Goal: Communication & Community: Answer question/provide support

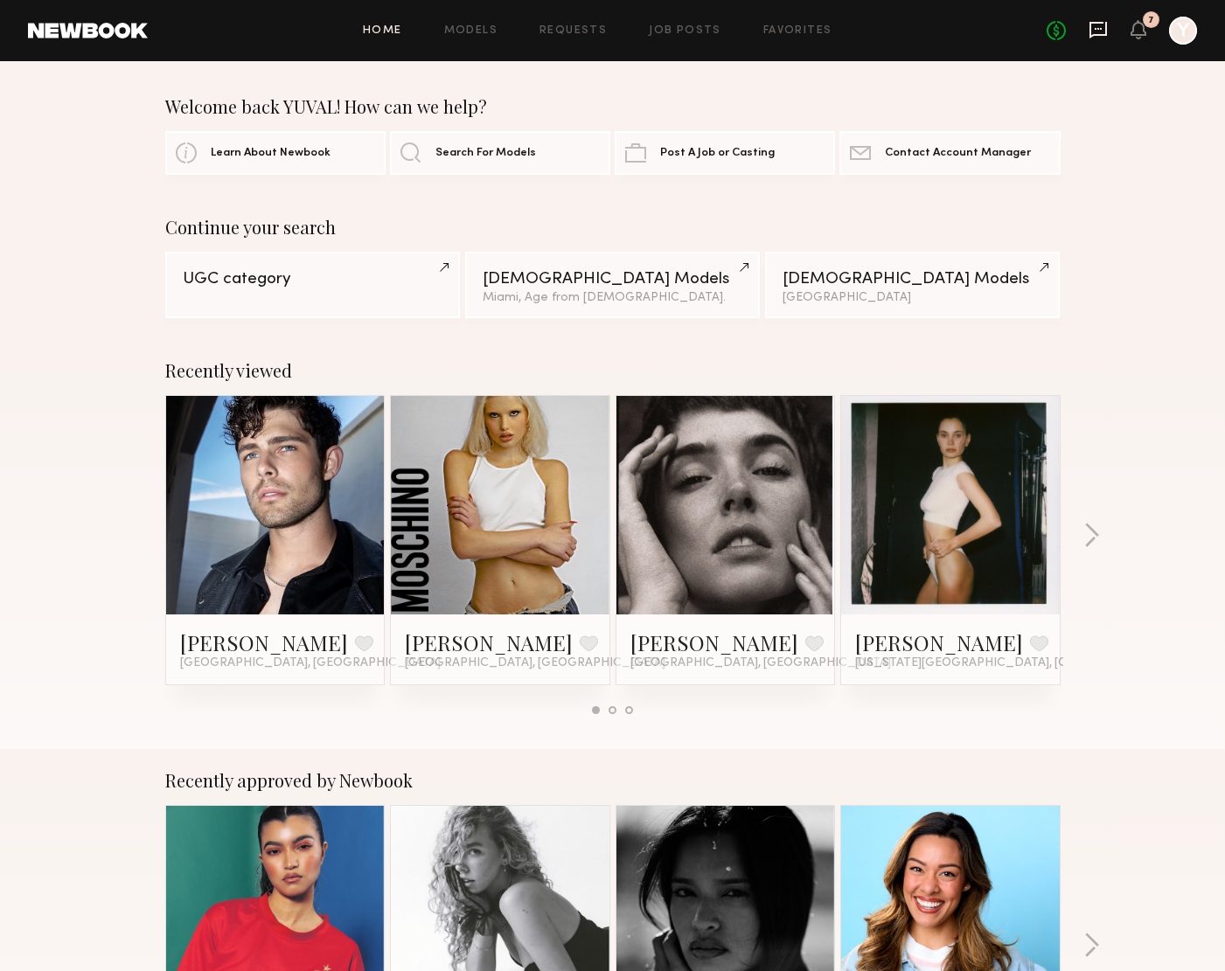
click at [1098, 33] on icon at bounding box center [1098, 29] width 19 height 19
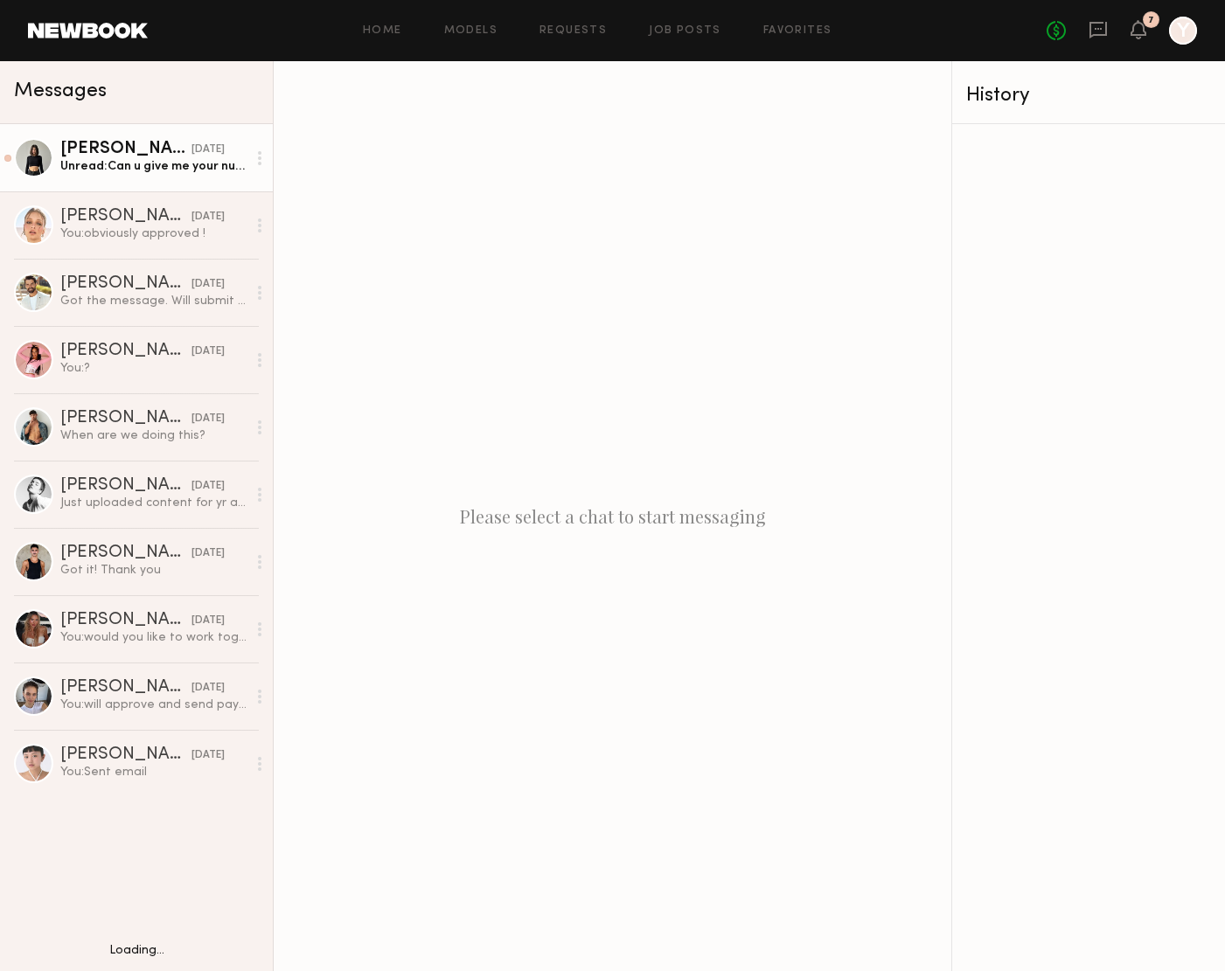
click at [81, 163] on div "Unread: Can u give me your number?" at bounding box center [153, 166] width 186 height 17
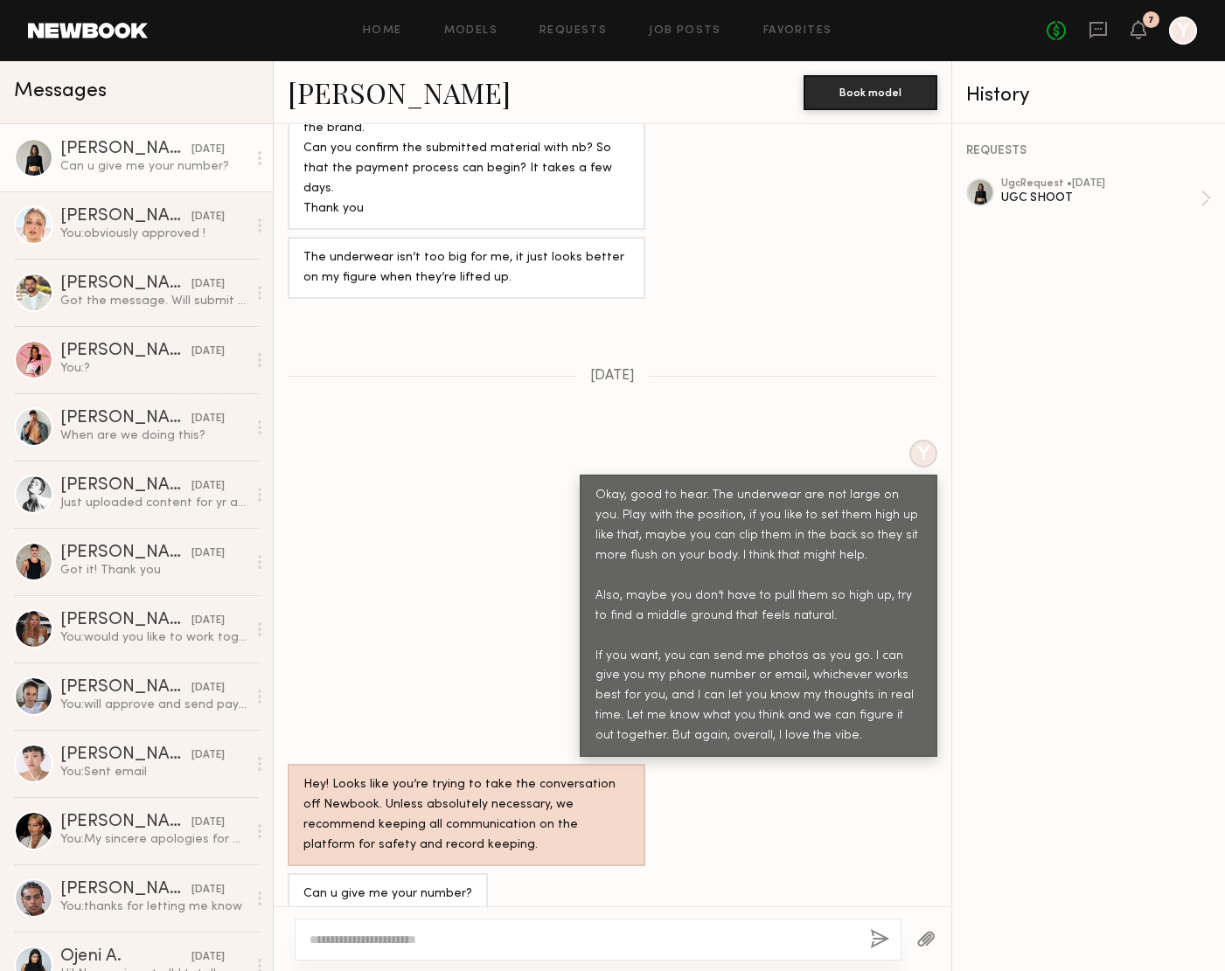
scroll to position [1379, 0]
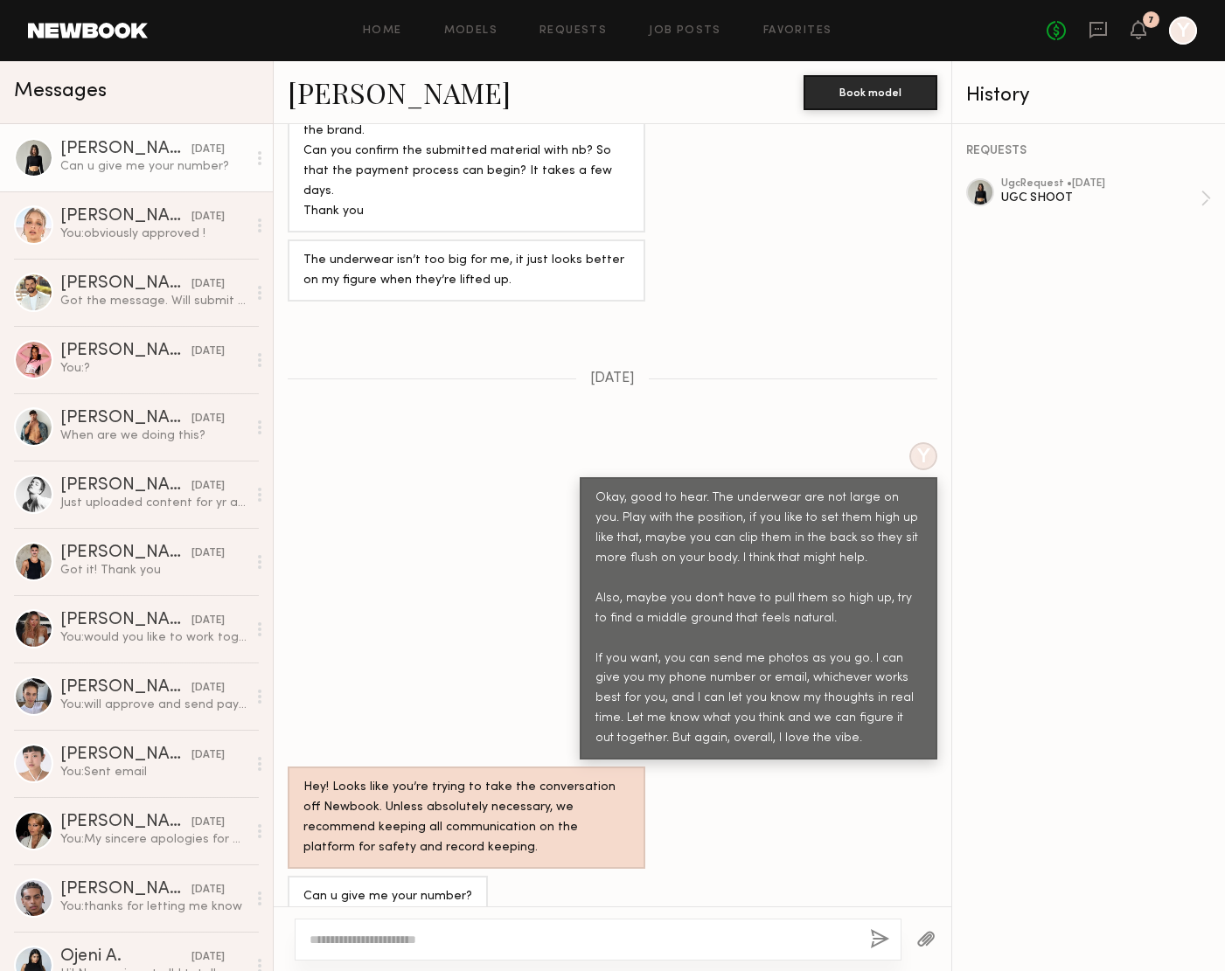
click at [367, 943] on textarea at bounding box center [583, 939] width 546 height 17
type textarea "**********"
click at [883, 940] on button "button" at bounding box center [879, 940] width 19 height 22
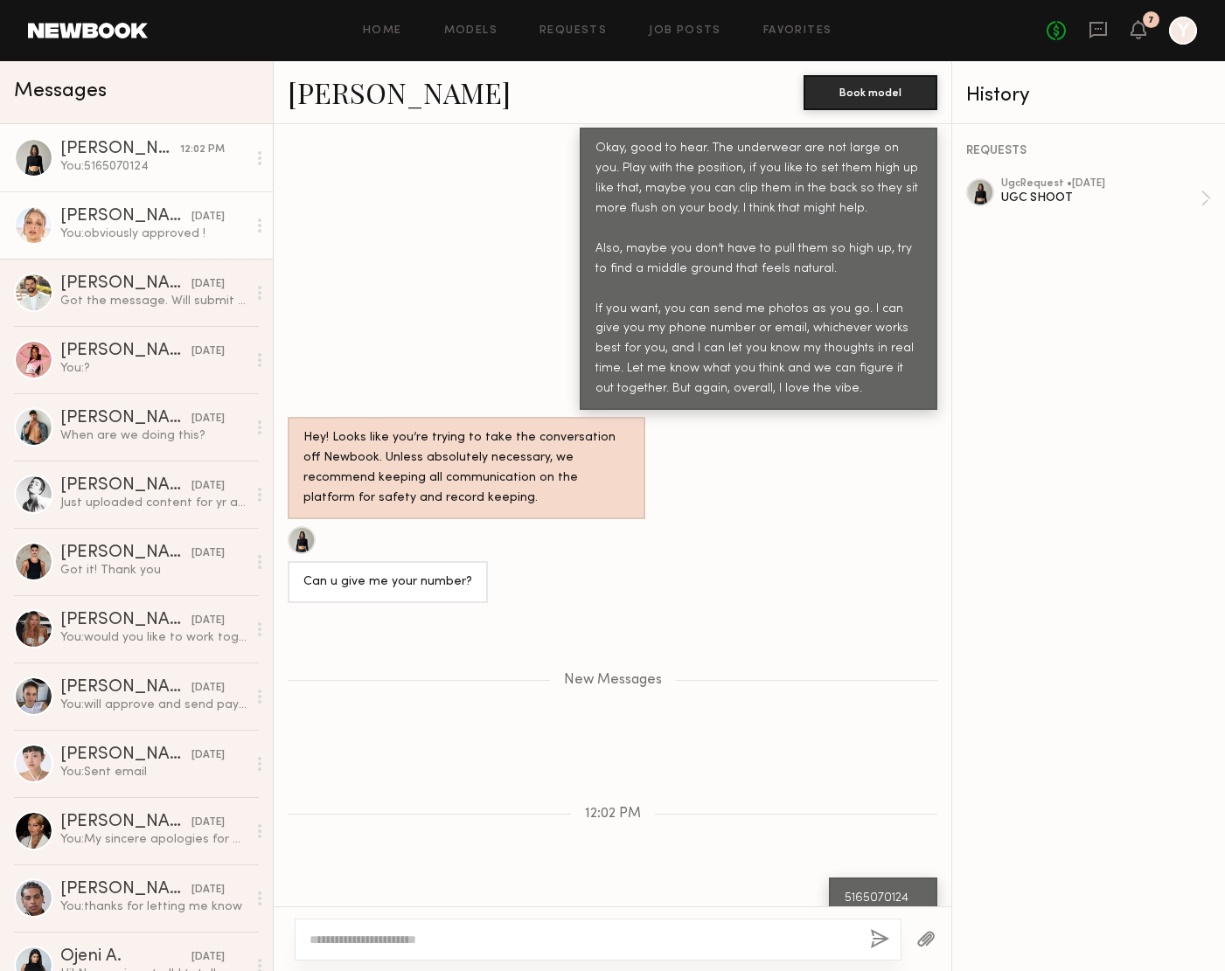
scroll to position [1838, 0]
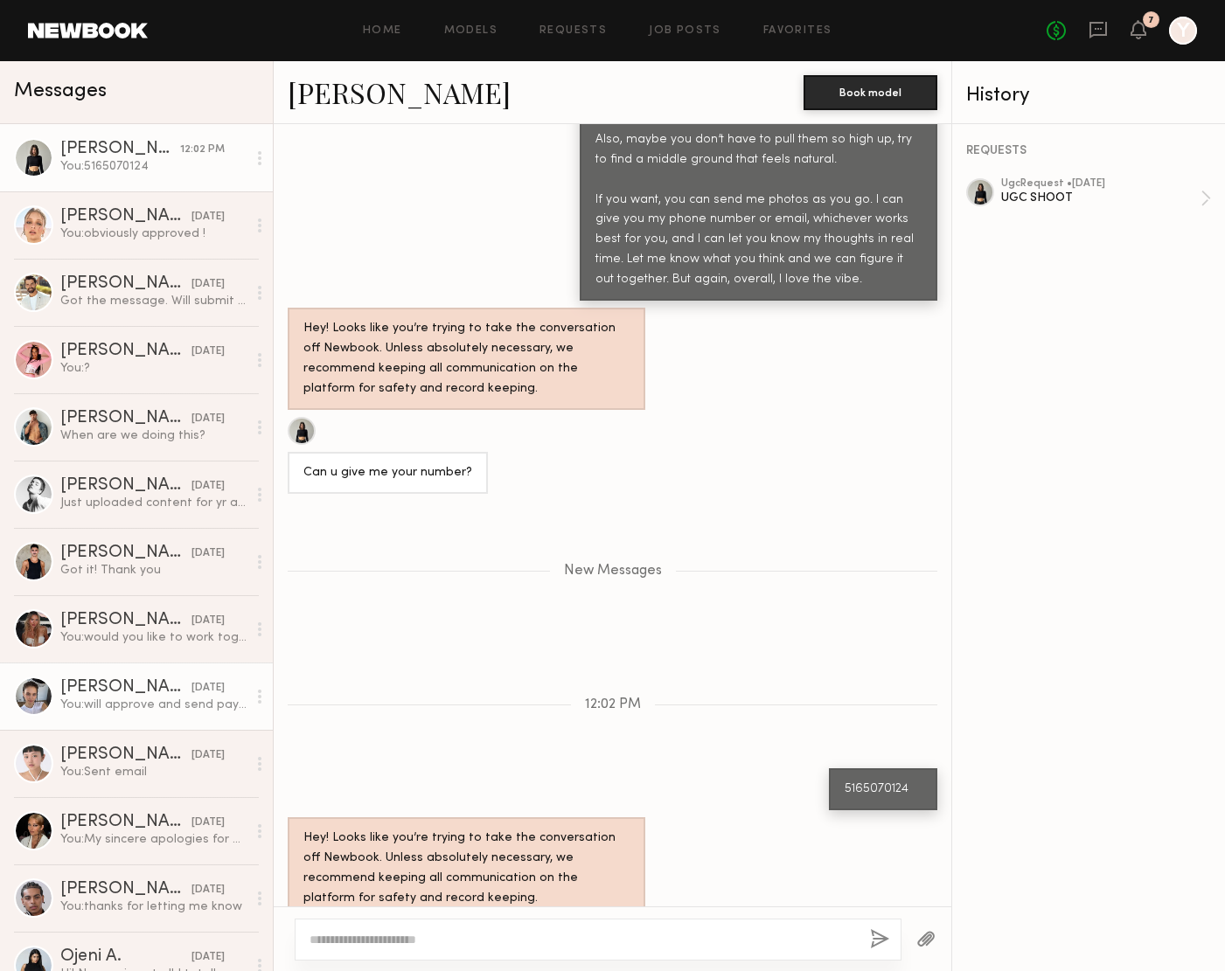
click at [144, 693] on div "[PERSON_NAME]" at bounding box center [125, 687] width 131 height 17
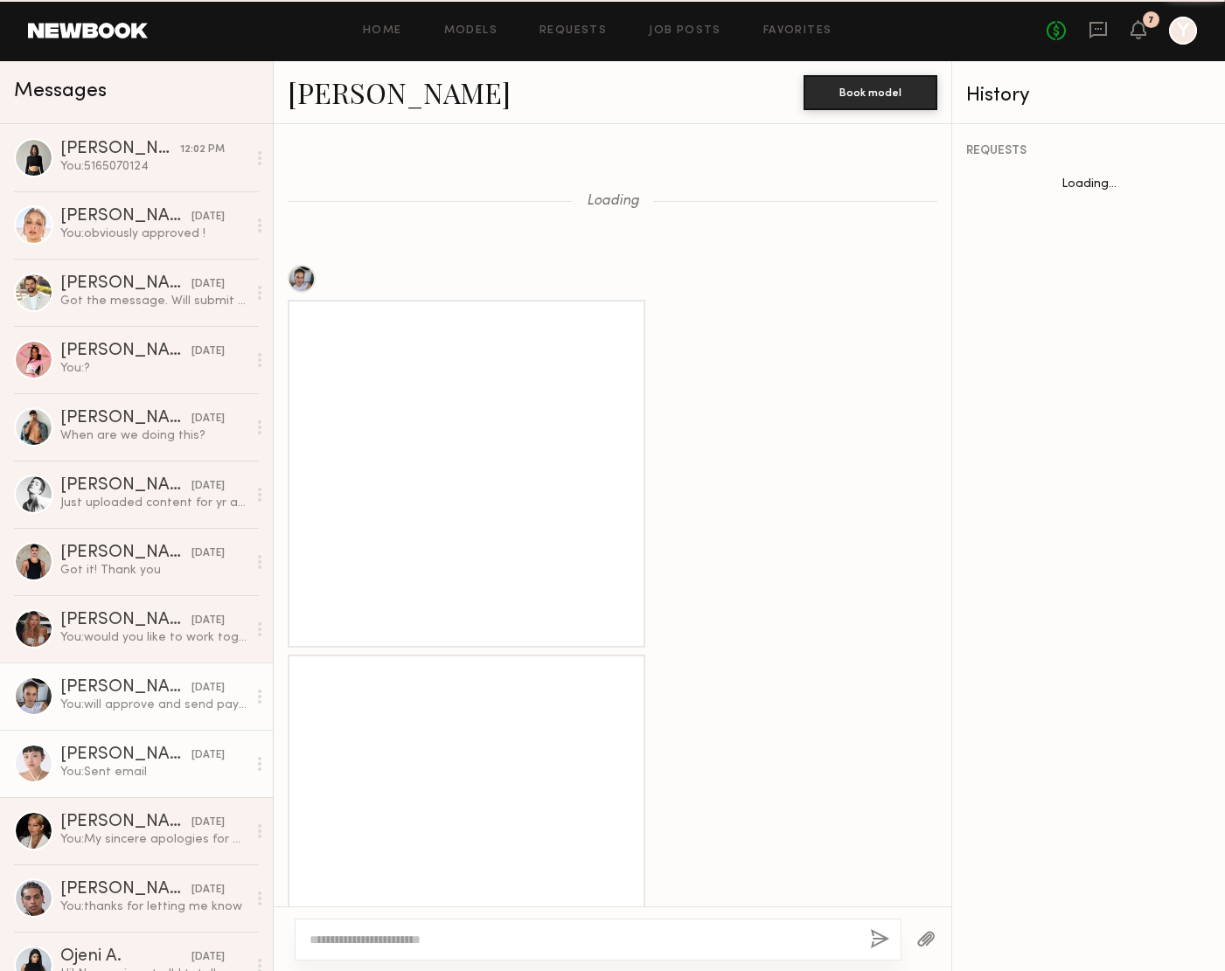
scroll to position [1777, 0]
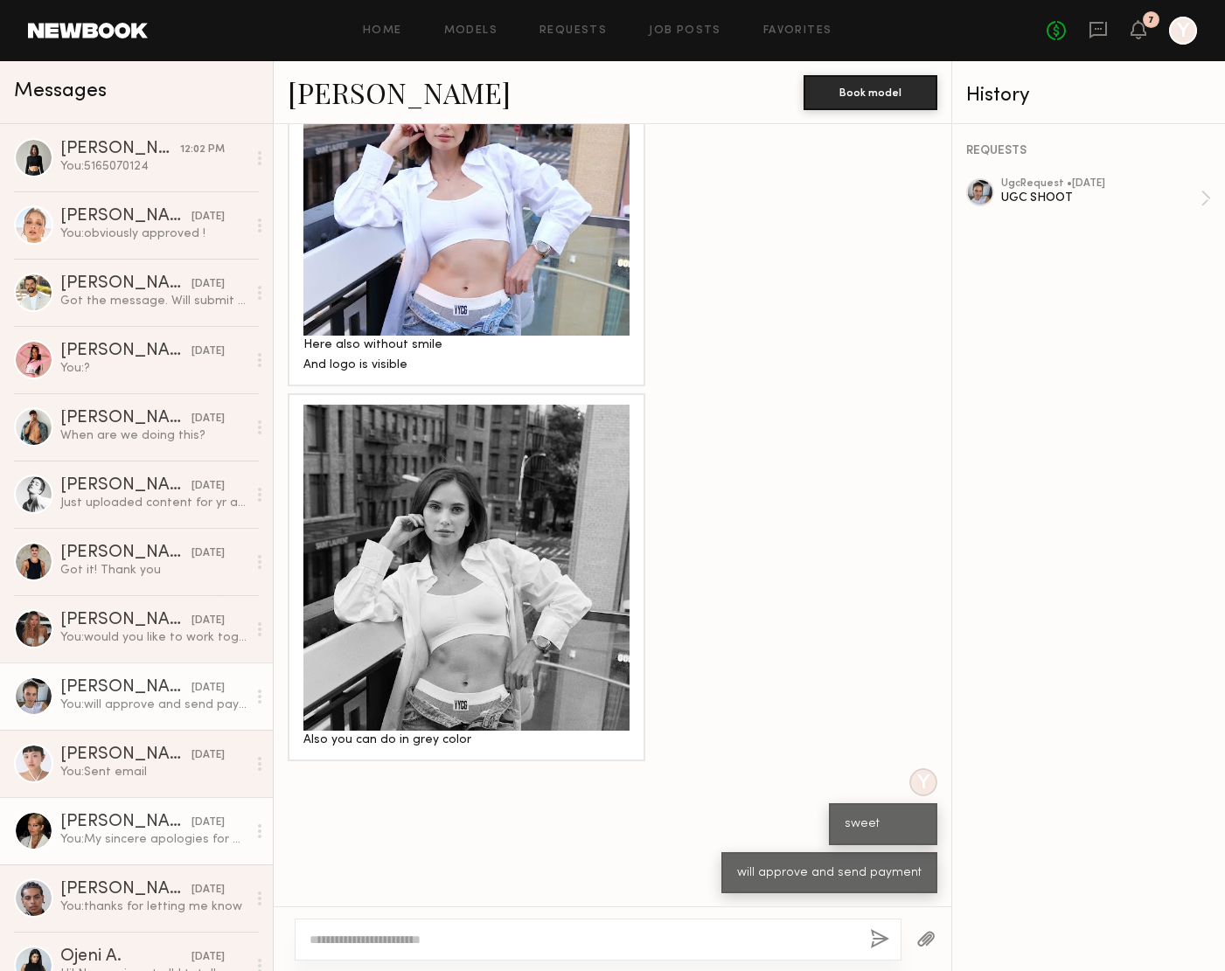
click at [122, 836] on div "You: My sincere apologies for my outrageously late response! Would you still li…" at bounding box center [153, 839] width 186 height 17
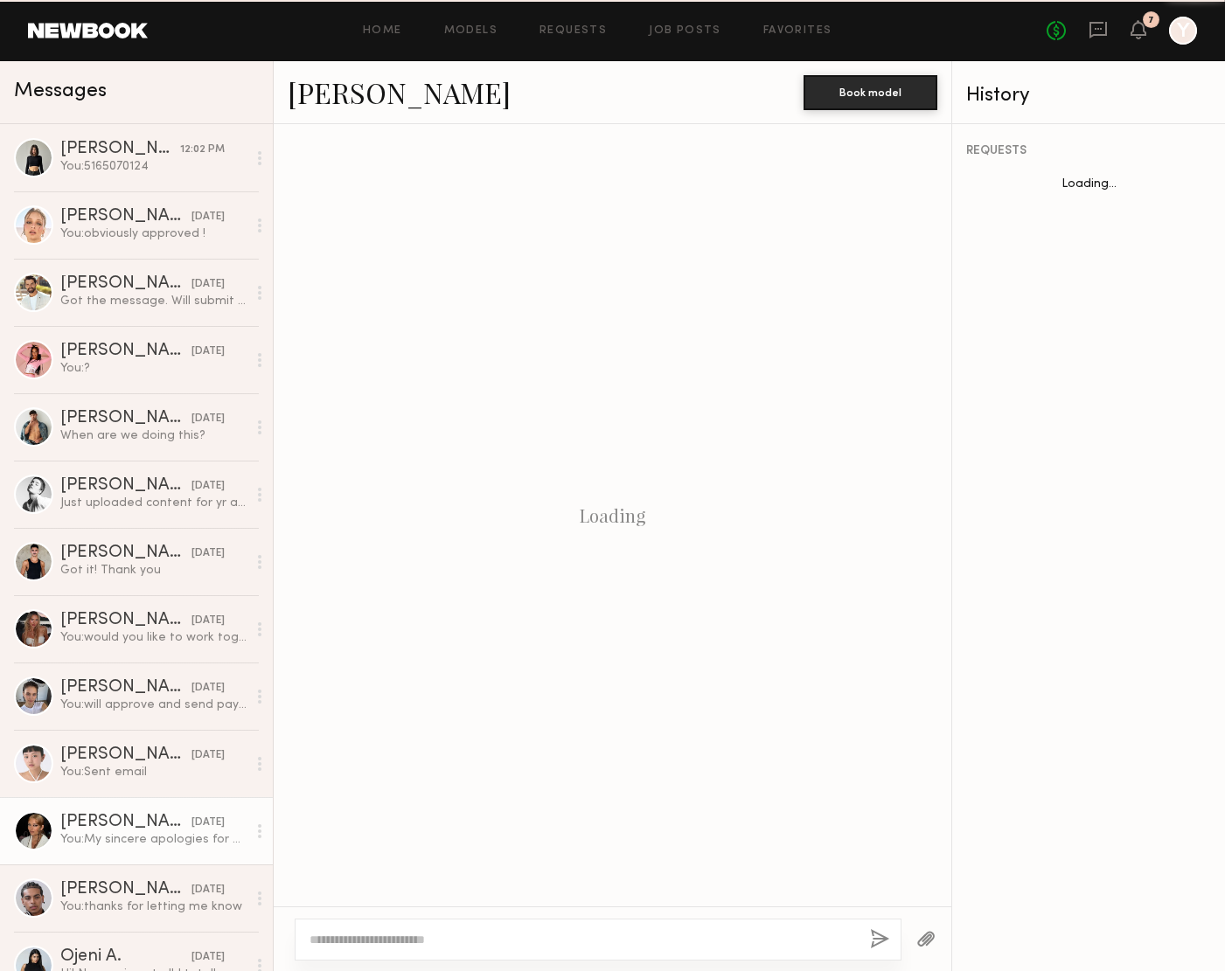
scroll to position [695, 0]
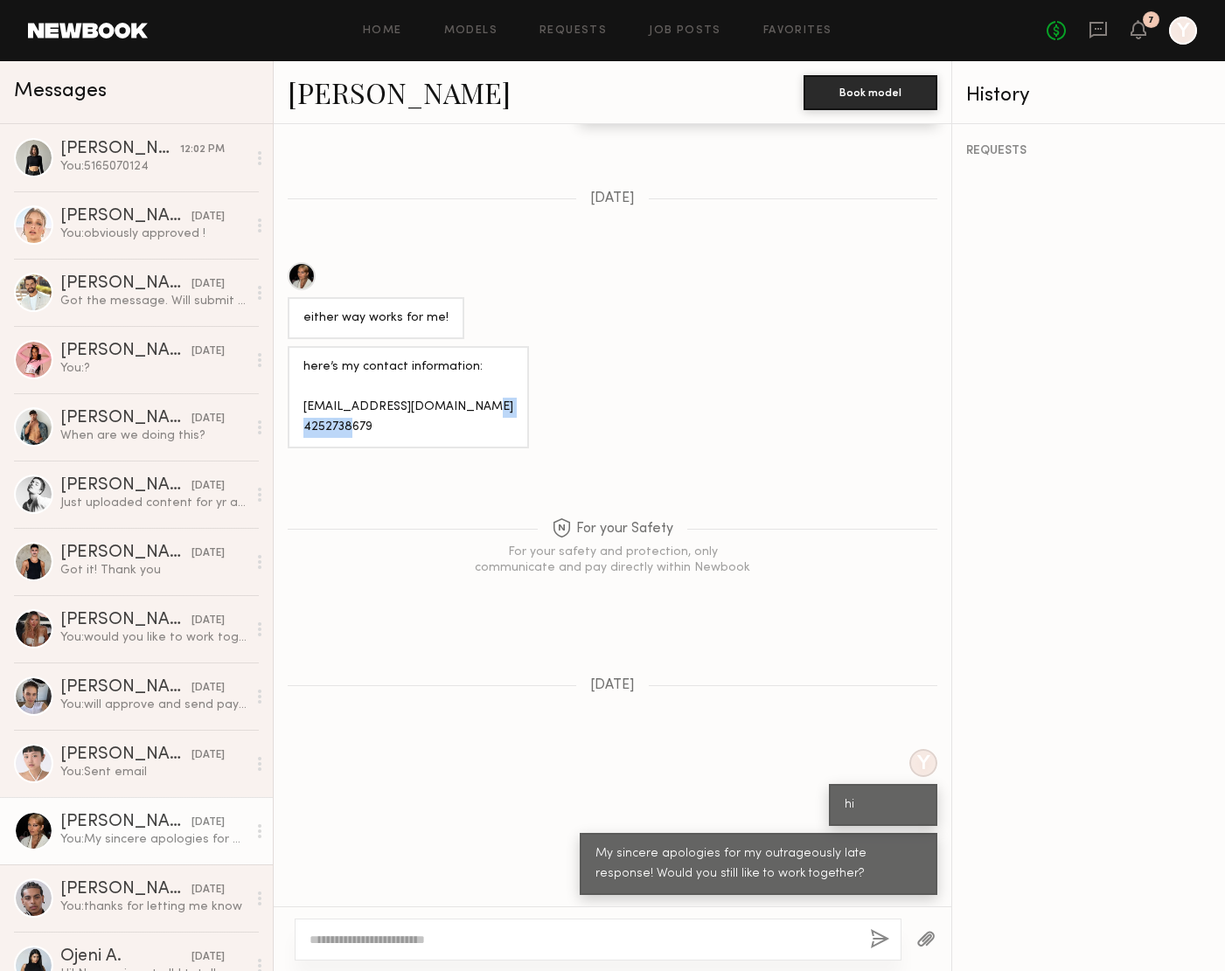
drag, startPoint x: 387, startPoint y: 424, endPoint x: 299, endPoint y: 423, distance: 88.3
click at [299, 423] on div "here’s my contact information: [EMAIL_ADDRESS][DOMAIN_NAME] 4252738679" at bounding box center [408, 397] width 241 height 102
copy div "4252738679"
click at [676, 25] on link "Job Posts" at bounding box center [685, 30] width 73 height 11
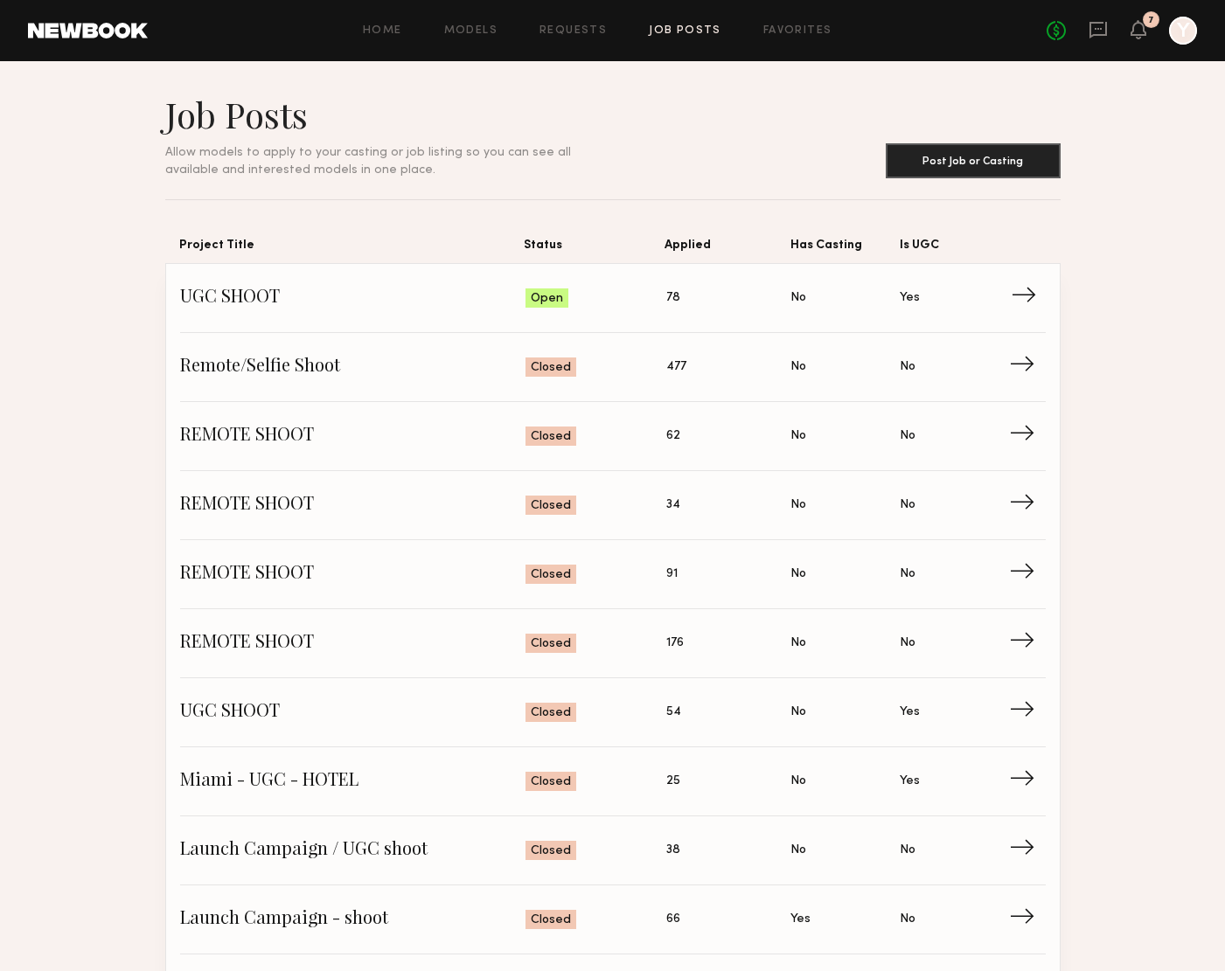
click at [400, 310] on span "UGC SHOOT" at bounding box center [353, 298] width 346 height 26
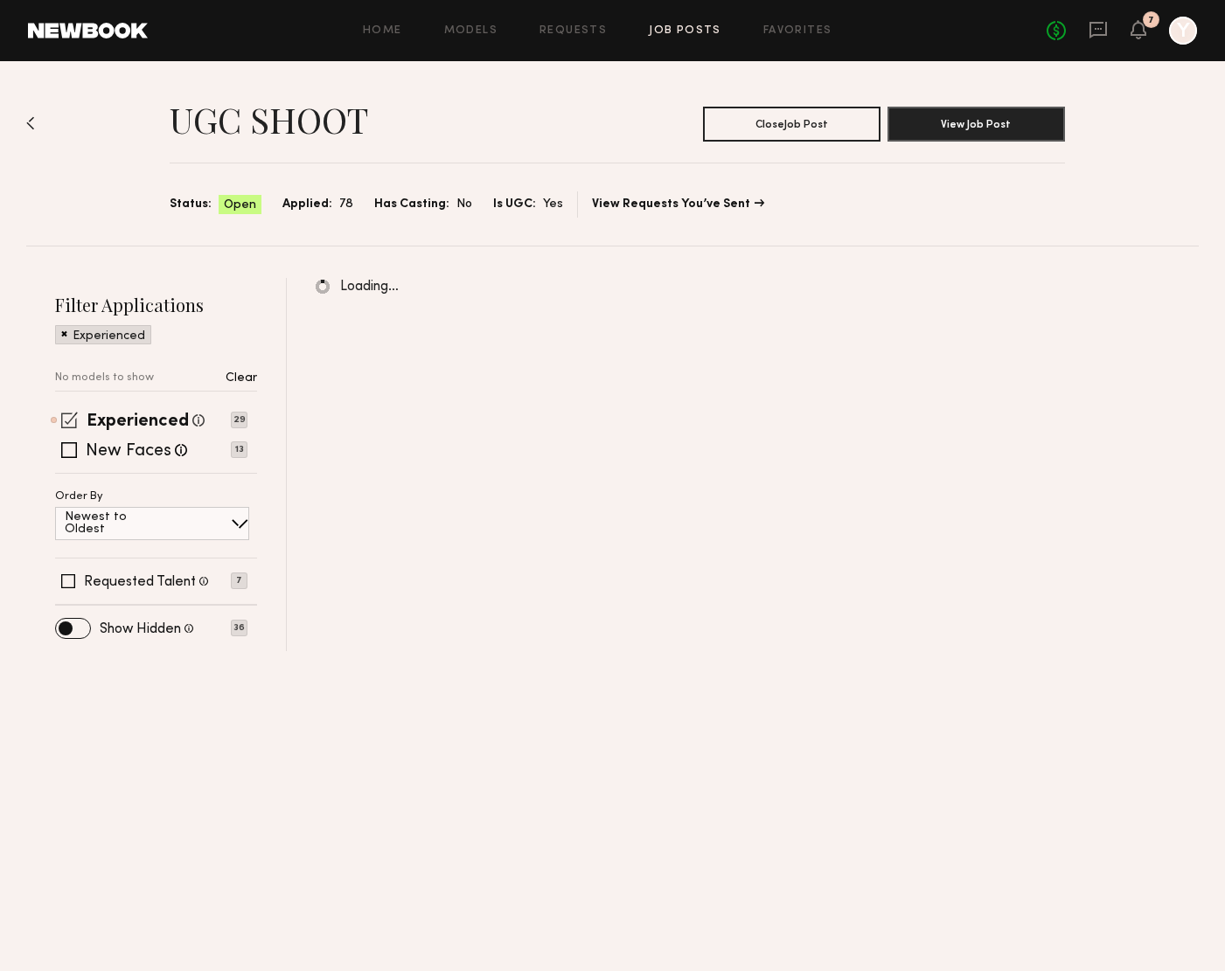
click at [72, 424] on span at bounding box center [69, 420] width 17 height 17
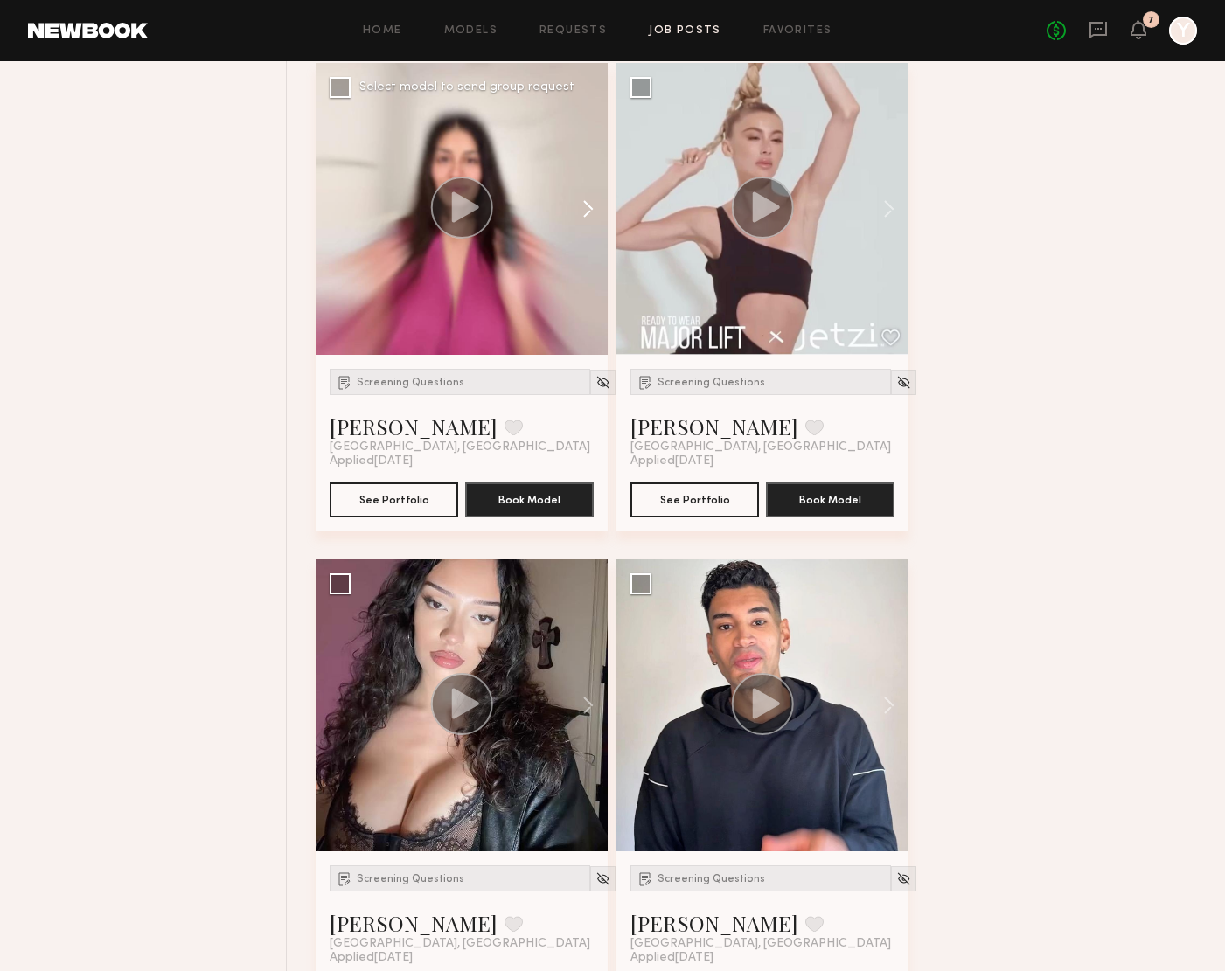
scroll to position [720, 0]
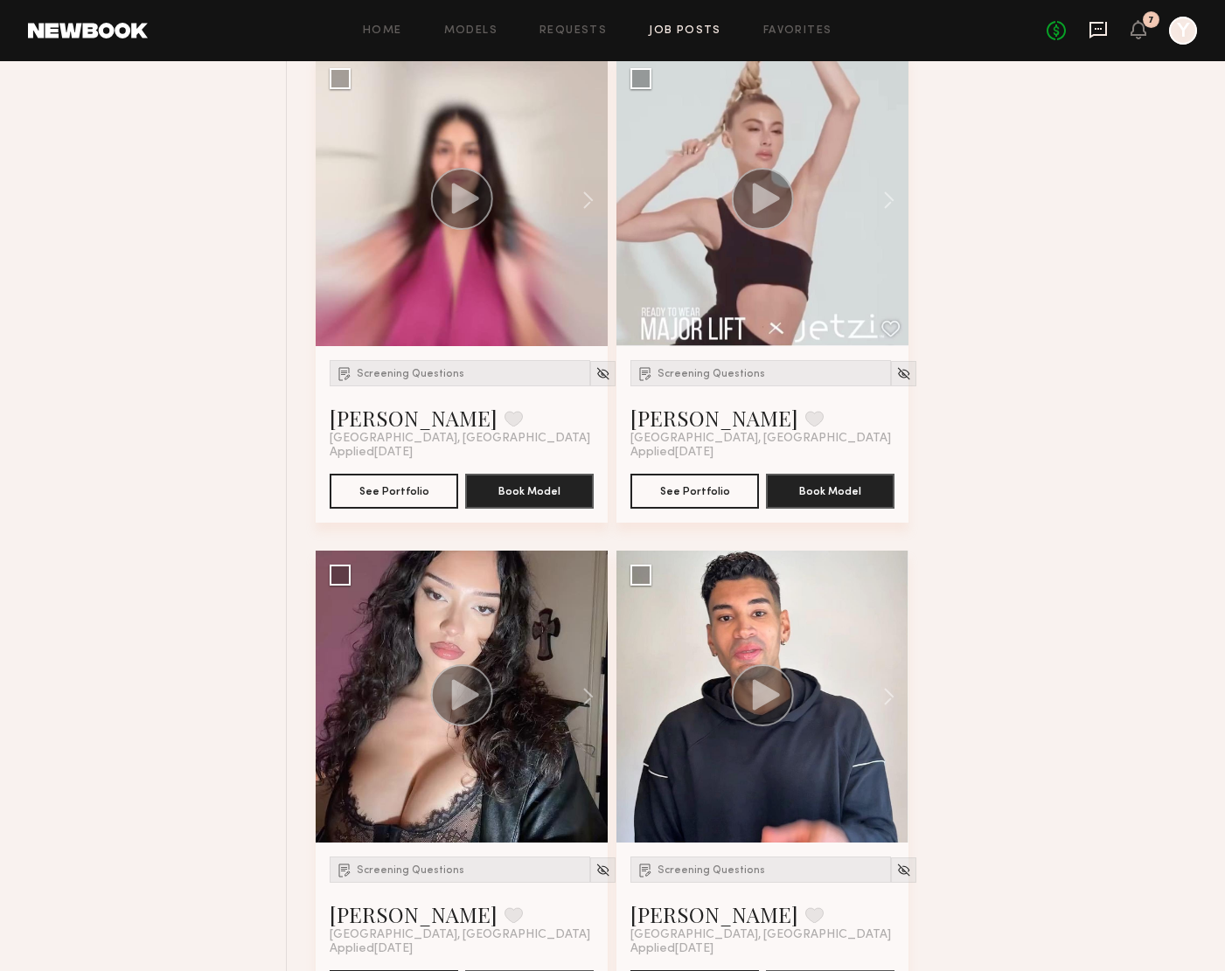
click at [1104, 34] on icon at bounding box center [1097, 30] width 17 height 17
